Goal: Information Seeking & Learning: Learn about a topic

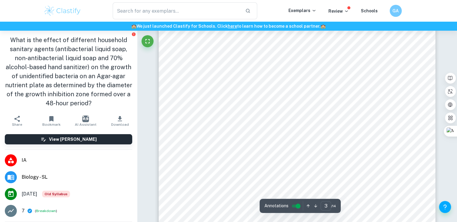
scroll to position [848, 0]
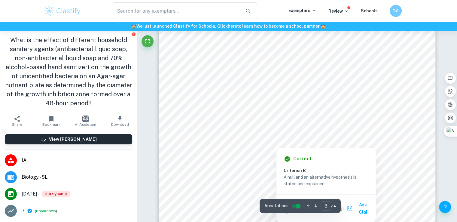
click at [215, 113] on div at bounding box center [295, 111] width 241 height 7
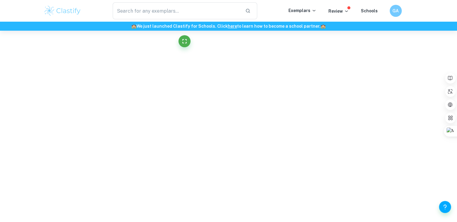
scroll to position [396, 0]
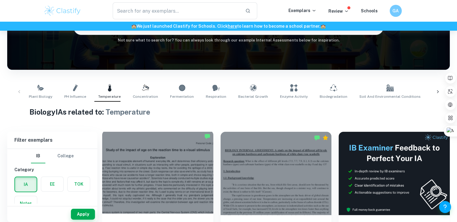
scroll to position [136, 0]
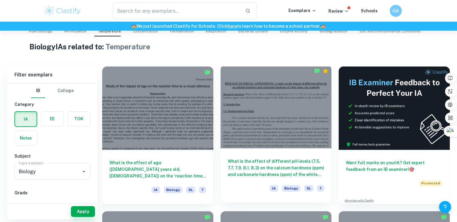
click at [246, 113] on div at bounding box center [275, 106] width 111 height 83
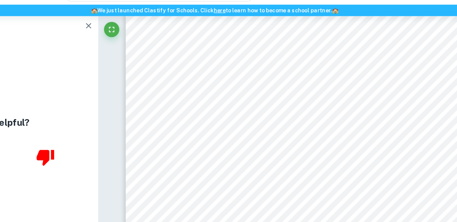
scroll to position [4814, 0]
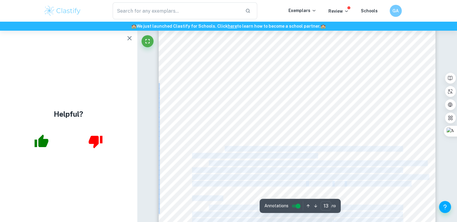
drag, startPoint x: 224, startPoint y: 147, endPoint x: 308, endPoint y: 153, distance: 84.9
click at [308, 153] on div "13 rises. Now, the seashell would have a weaker shell than it had previously du…" at bounding box center [297, 198] width 277 height 392
click at [308, 154] on div "13 rises. Now, the seashell would have a weaker shell than it had previously du…" at bounding box center [297, 198] width 277 height 392
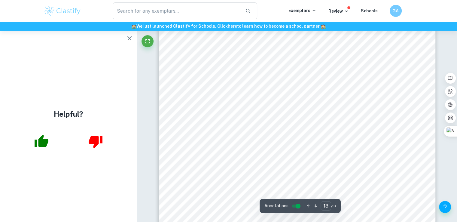
drag, startPoint x: 298, startPoint y: 156, endPoint x: 229, endPoint y: 132, distance: 72.8
click at [229, 132] on div "13 rises. Now, the seashell would have a weaker shell than it had previously du…" at bounding box center [297, 198] width 277 height 392
click at [283, 141] on span "acidification. According to the meta-analysis, ocean acidification will alter n…" at bounding box center [296, 141] width 209 height 5
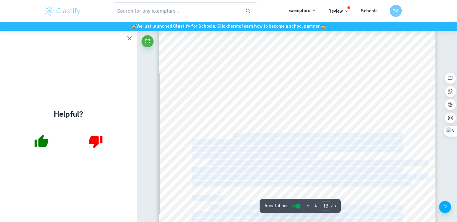
drag, startPoint x: 298, startPoint y: 154, endPoint x: 233, endPoint y: 135, distance: 67.7
click at [233, 135] on div "13 rises. Now, the seashell would have a weaker shell than it had previously du…" at bounding box center [297, 198] width 277 height 392
copy div "These findings are consistent with a meta-analysis of the potential effects of …"
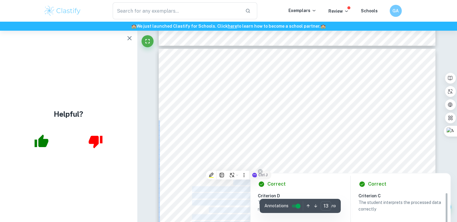
type input "12"
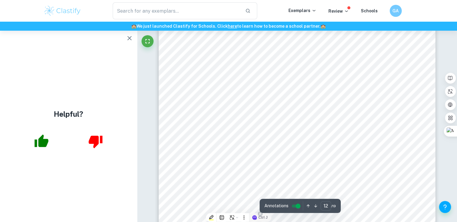
scroll to position [4395, 0]
click at [129, 35] on icon "button" at bounding box center [129, 38] width 7 height 7
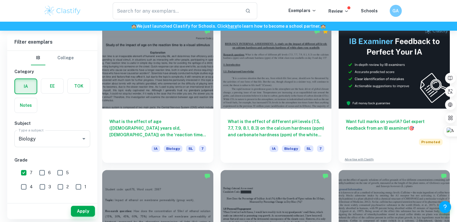
scroll to position [177, 0]
click at [252, 181] on div at bounding box center [275, 209] width 111 height 83
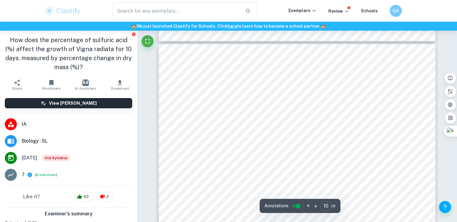
scroll to position [3535, 0]
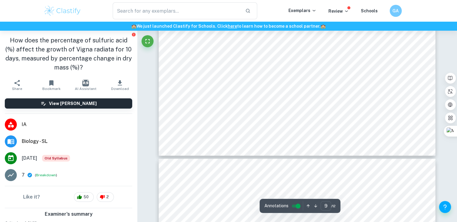
type input "10"
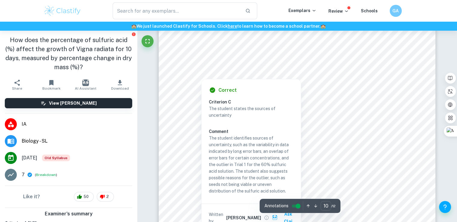
scroll to position [3585, 0]
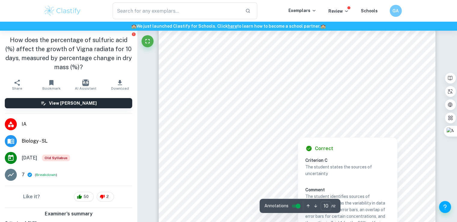
click at [341, 133] on div at bounding box center [298, 133] width 159 height 6
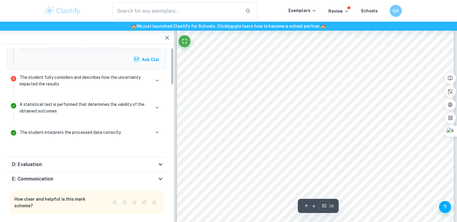
scroll to position [0, 0]
